Goal: Find contact information: Find contact information

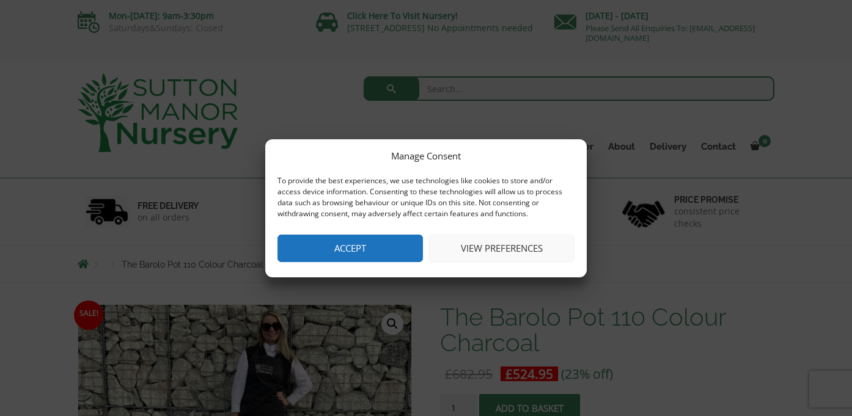
click at [389, 247] on button "Accept" at bounding box center [351, 249] width 146 height 28
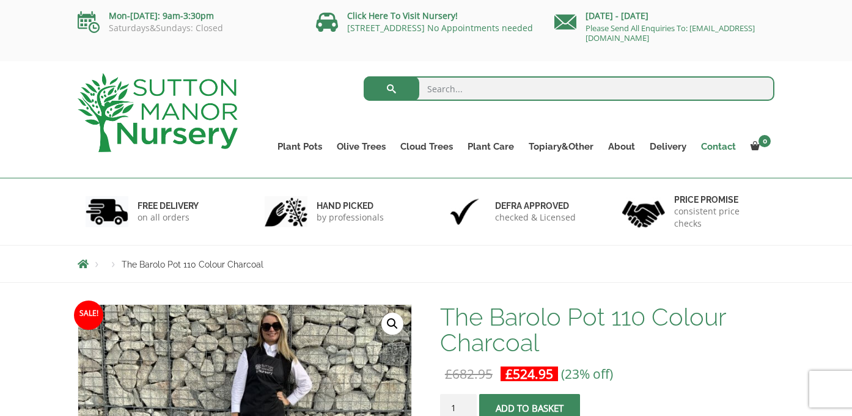
click at [715, 147] on link "Contact" at bounding box center [719, 146] width 50 height 17
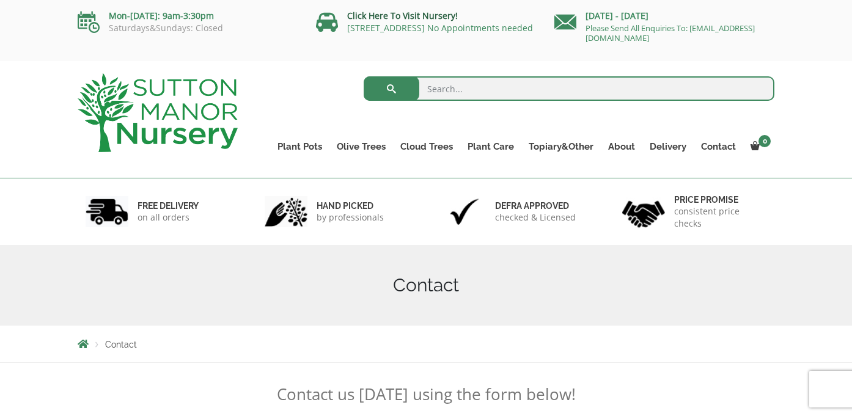
click at [388, 12] on link "Click Here To Visit Nursery!" at bounding box center [402, 16] width 111 height 12
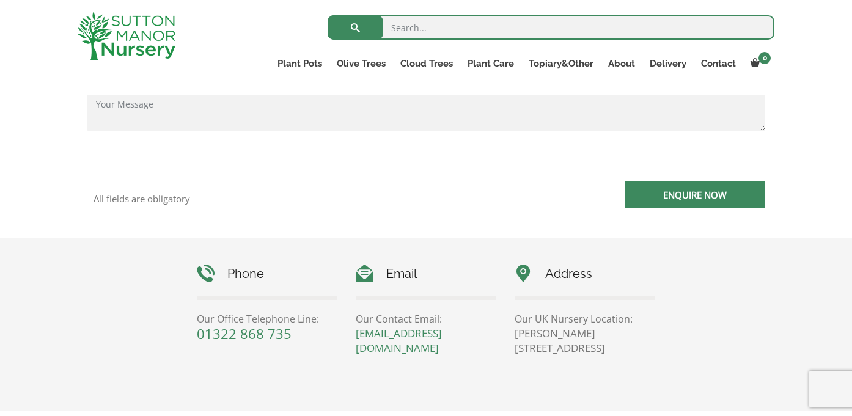
scroll to position [430, 0]
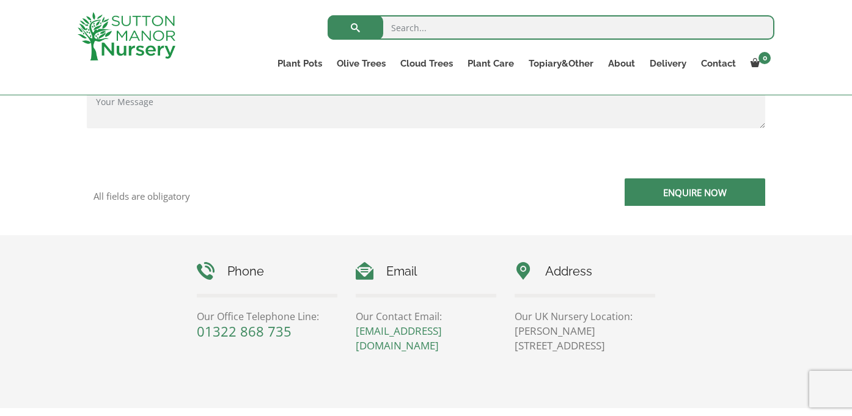
drag, startPoint x: 619, startPoint y: 348, endPoint x: 510, endPoint y: 332, distance: 110.0
click at [510, 332] on div "Address Our UK Nursery Location: [PERSON_NAME][STREET_ADDRESS]" at bounding box center [585, 307] width 159 height 91
copy p "Sutton Manor Nursery, Dartford Rd, DA4 9HZ"
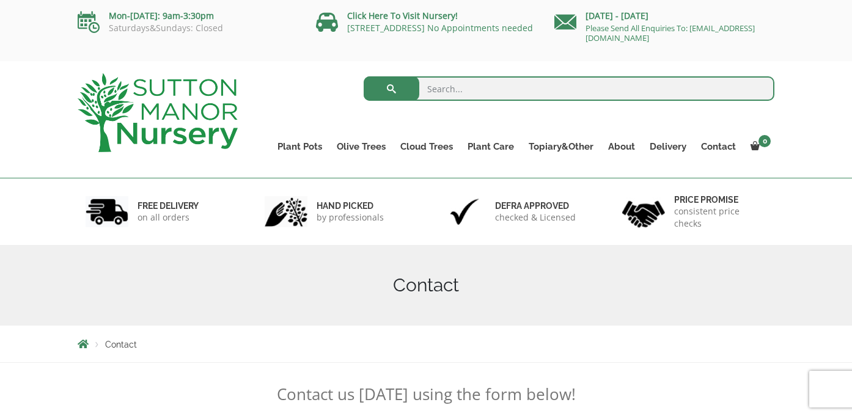
scroll to position [0, 0]
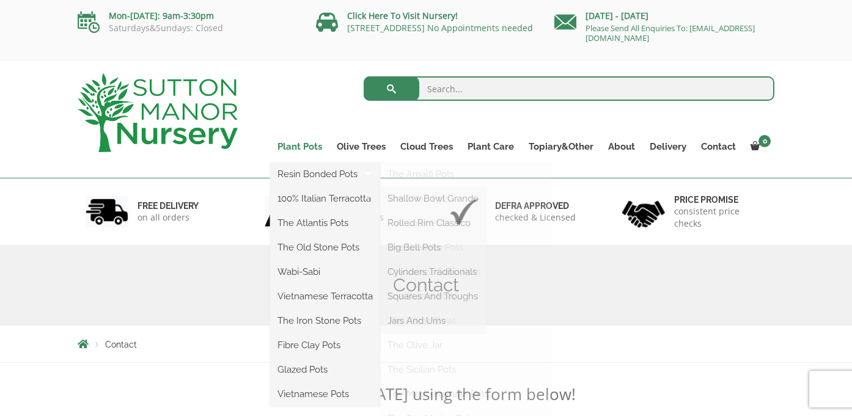
click at [308, 147] on link "Plant Pots" at bounding box center [299, 146] width 59 height 17
click at [290, 146] on link "Plant Pots" at bounding box center [299, 146] width 59 height 17
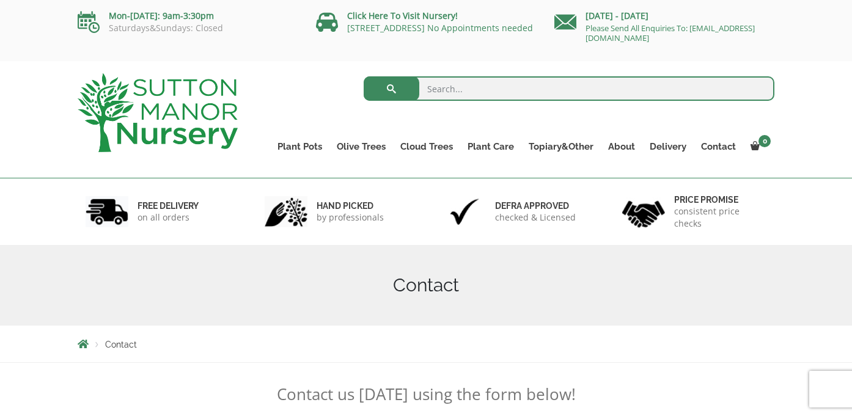
click at [157, 105] on img at bounding box center [158, 112] width 160 height 79
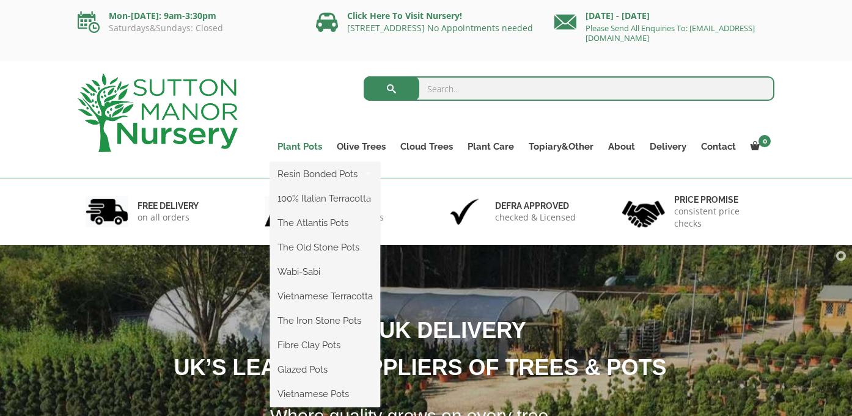
click at [308, 142] on link "Plant Pots" at bounding box center [299, 146] width 59 height 17
